Goal: Find contact information: Find contact information

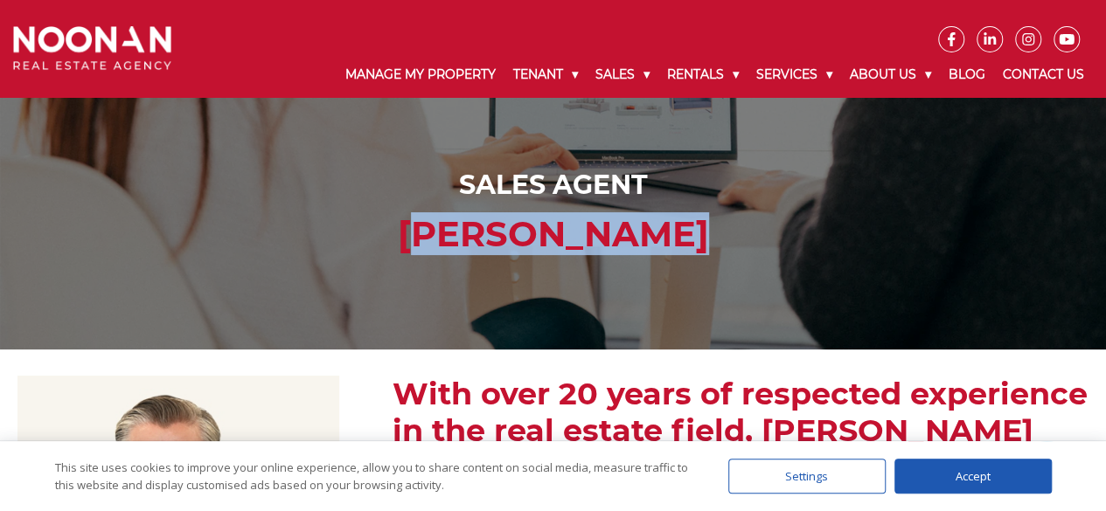
drag, startPoint x: 708, startPoint y: 233, endPoint x: 419, endPoint y: 254, distance: 290.2
click at [419, 254] on h1 "[PERSON_NAME]" at bounding box center [552, 234] width 1071 height 42
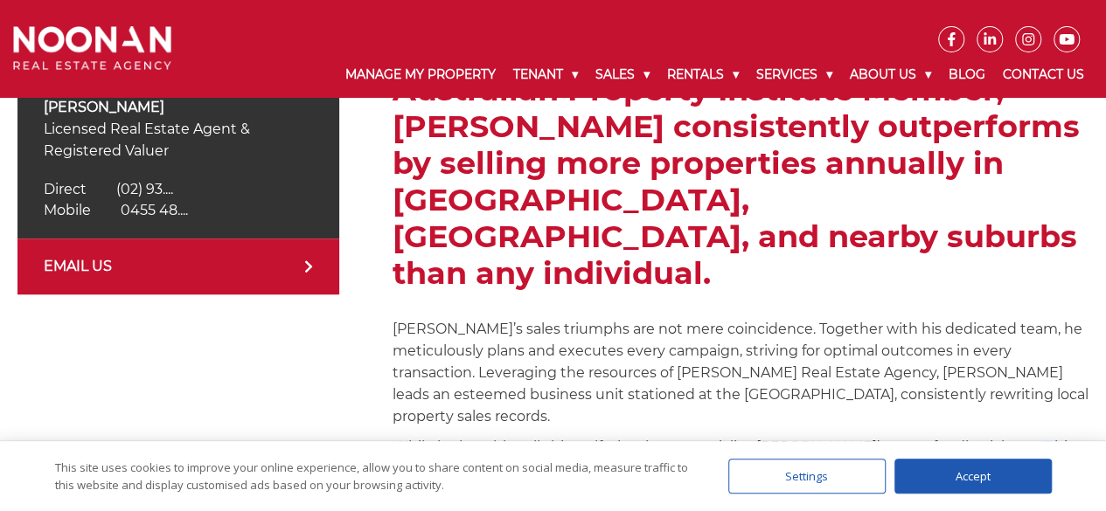
scroll to position [612, 0]
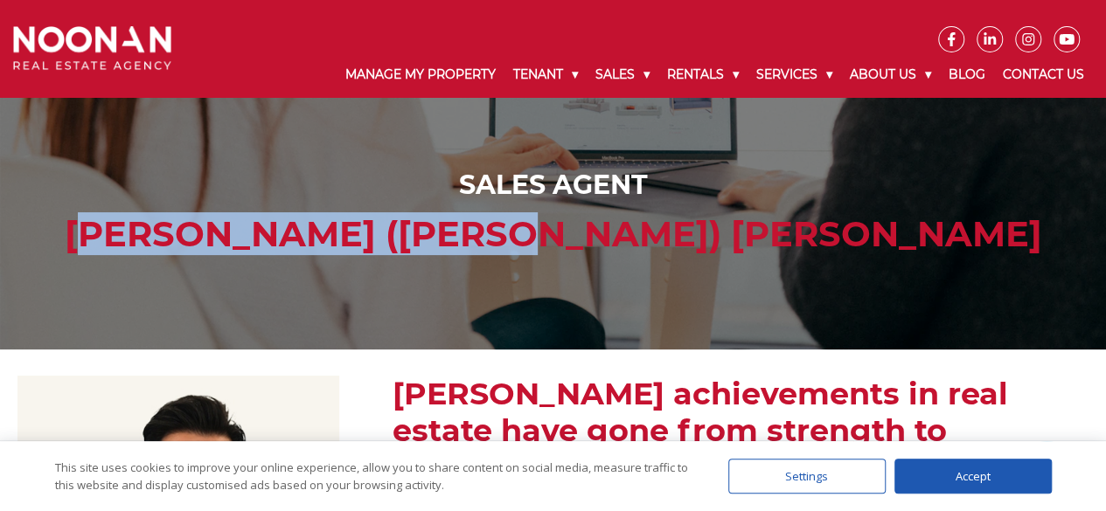
drag, startPoint x: 667, startPoint y: 226, endPoint x: 348, endPoint y: 239, distance: 319.3
click at [350, 239] on h1 "[PERSON_NAME] ([PERSON_NAME]) [PERSON_NAME]" at bounding box center [552, 234] width 1071 height 42
copy h1 "[PERSON_NAME] ([PERSON_NAME]) [PERSON_NAME]"
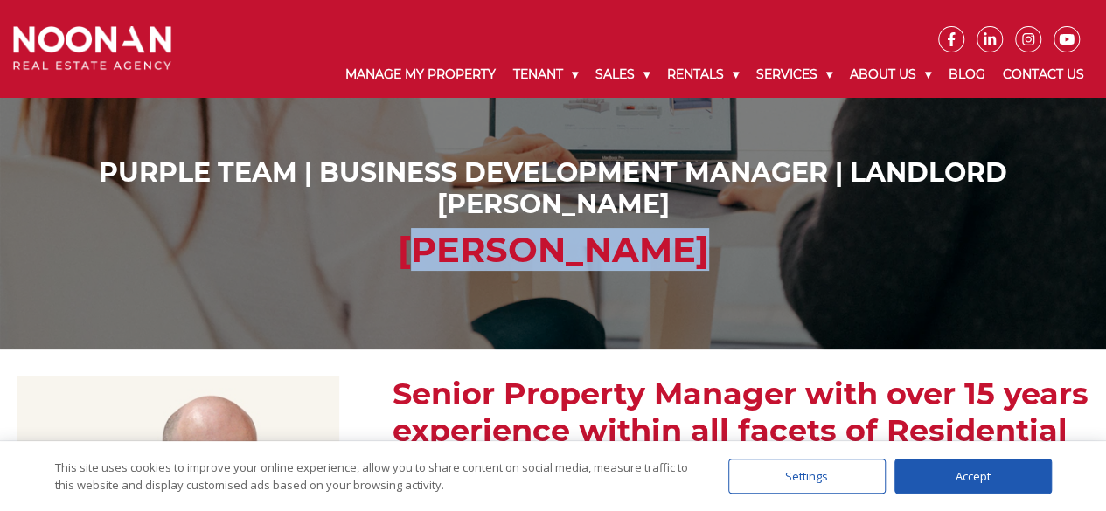
drag, startPoint x: 682, startPoint y: 240, endPoint x: 421, endPoint y: 240, distance: 260.5
click at [421, 240] on h2 "[PERSON_NAME]" at bounding box center [552, 250] width 1071 height 42
copy h2 "[PERSON_NAME]"
